Goal: Task Accomplishment & Management: Use online tool/utility

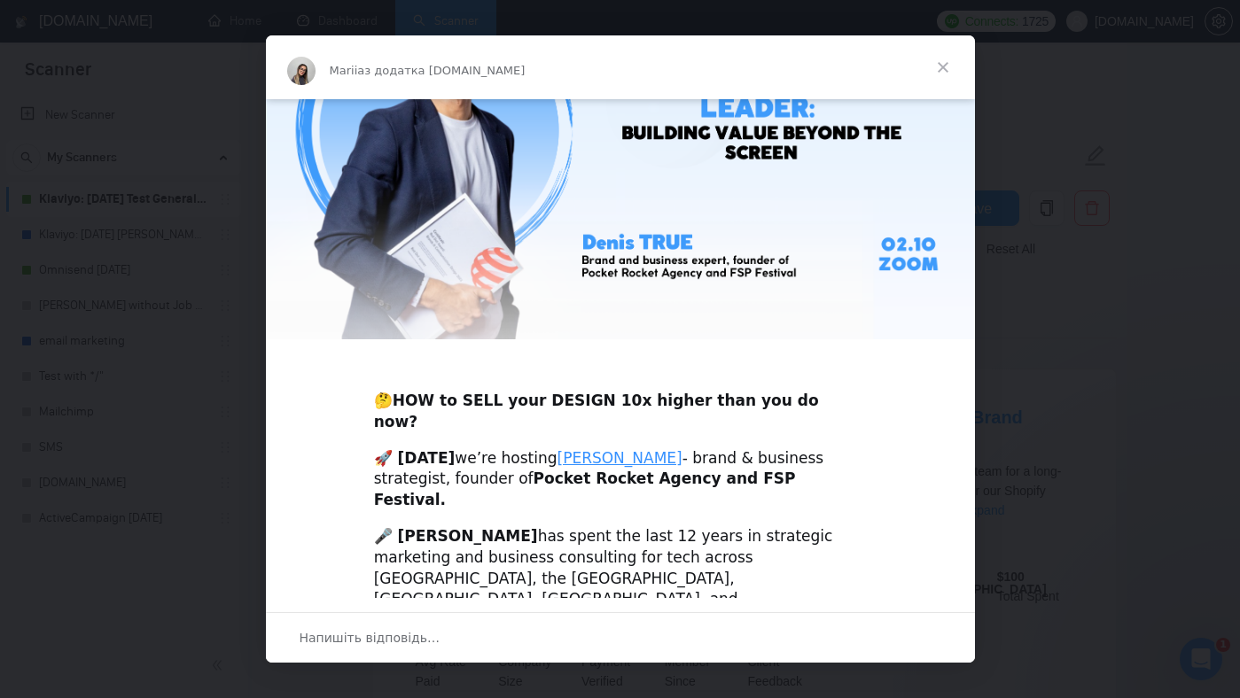
scroll to position [169, 0]
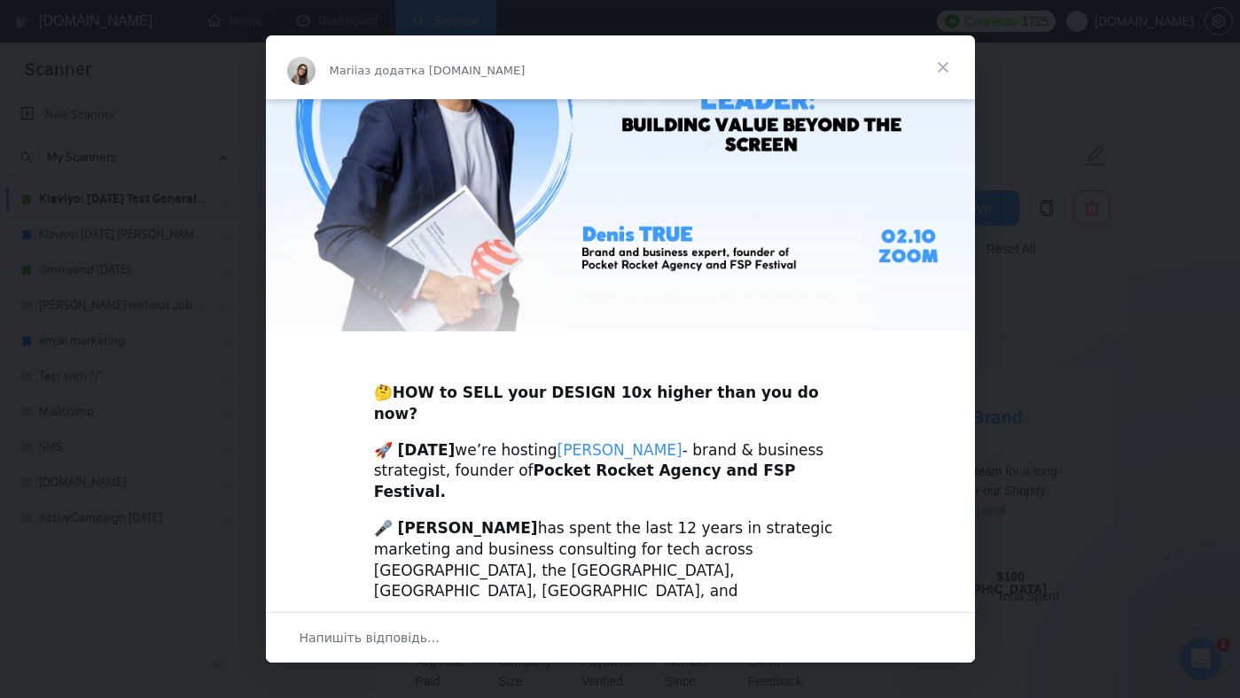
click at [622, 441] on link "[PERSON_NAME]" at bounding box center [620, 450] width 125 height 18
click at [942, 66] on span "Закрити" at bounding box center [943, 67] width 64 height 64
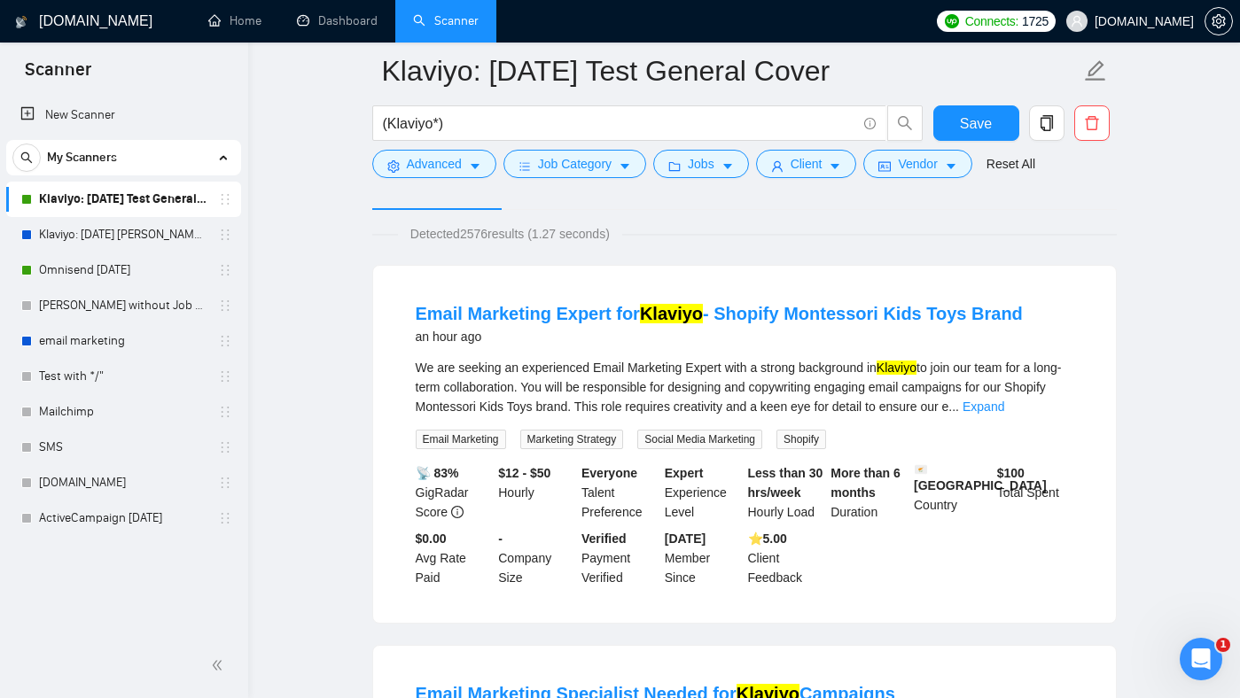
scroll to position [0, 0]
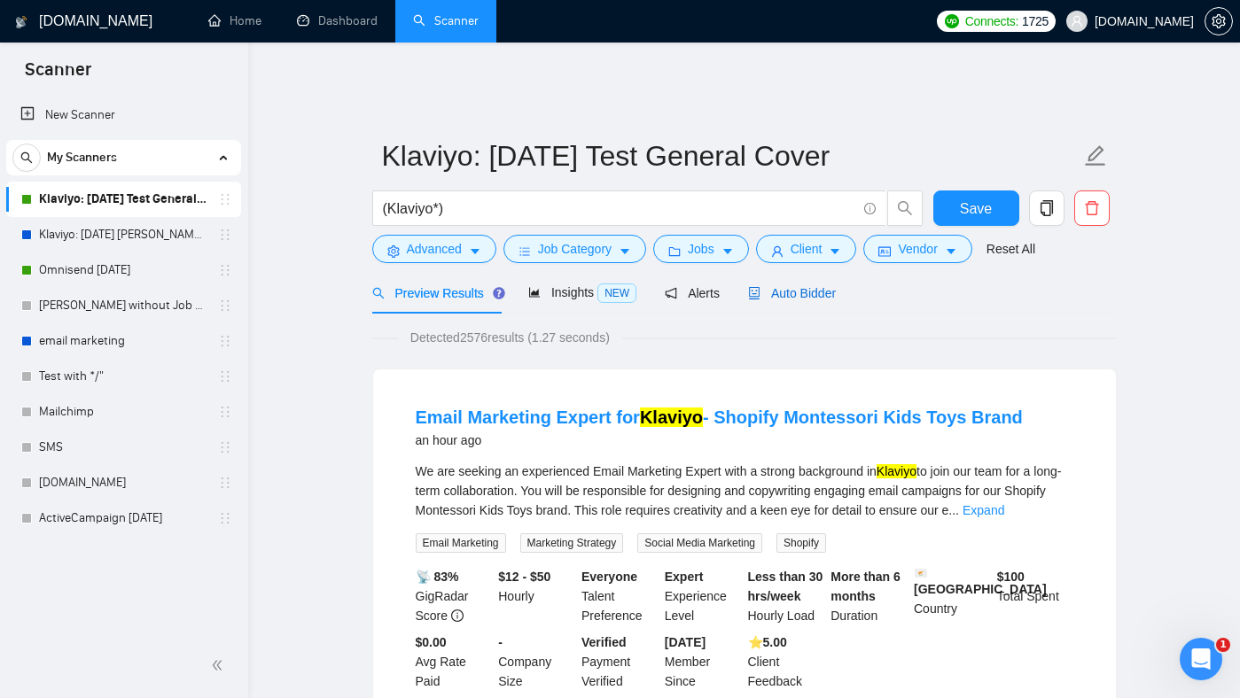
click at [814, 286] on span "Auto Bidder" at bounding box center [792, 293] width 88 height 14
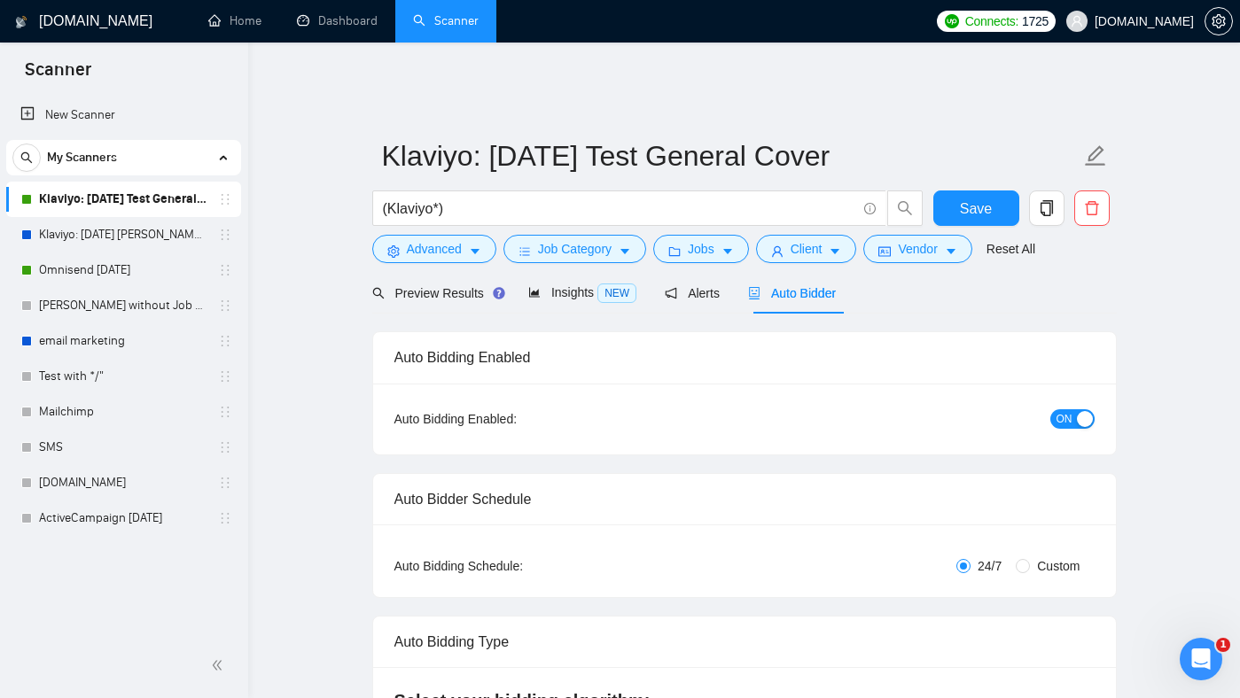
radio input "false"
radio input "true"
checkbox input "true"
